Goal: Find specific page/section: Find specific page/section

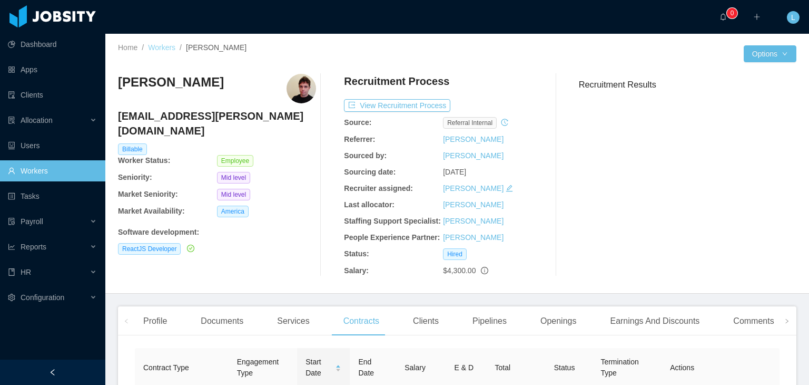
click at [168, 47] on link "Workers" at bounding box center [161, 47] width 27 height 8
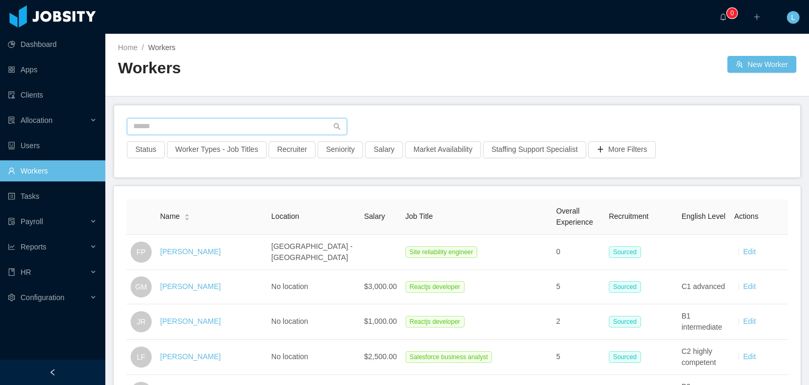
click at [256, 131] on input "text" at bounding box center [237, 126] width 220 height 17
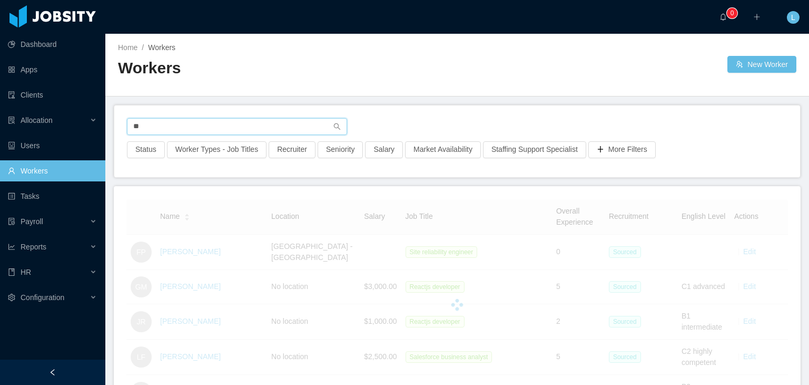
type input "*"
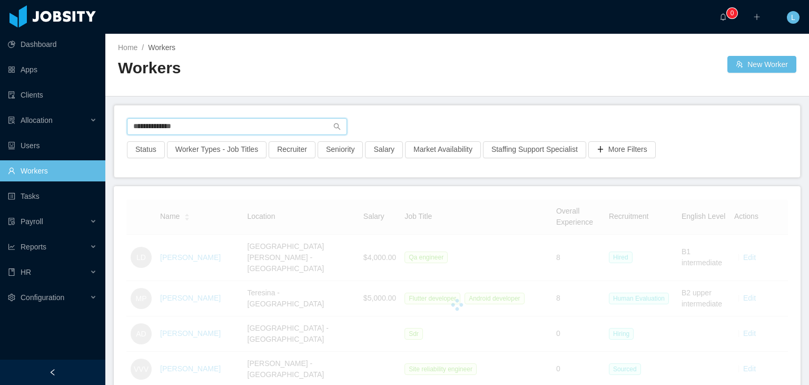
type input "**********"
